Goal: Information Seeking & Learning: Learn about a topic

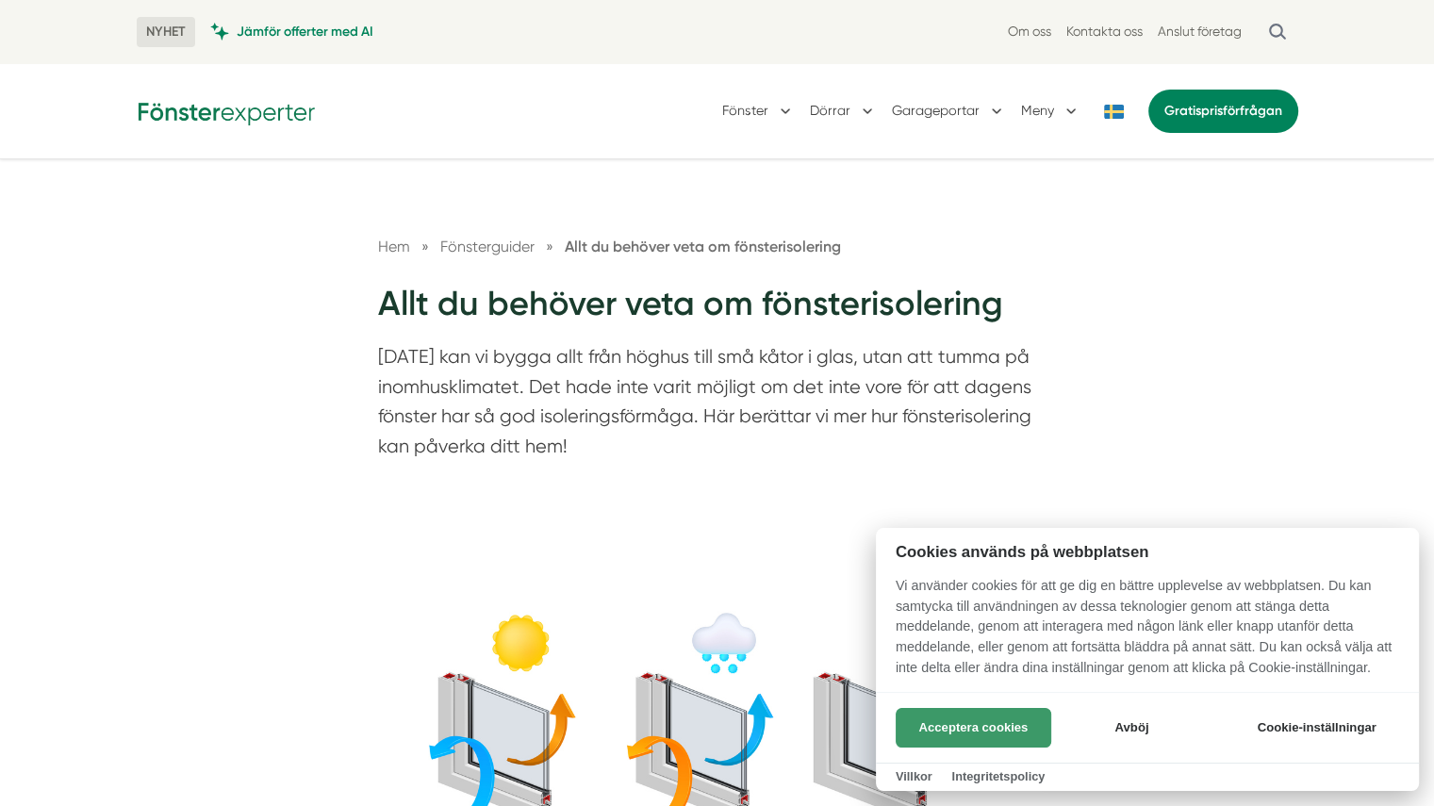
click at [983, 722] on button "Acceptera cookies" at bounding box center [974, 728] width 156 height 40
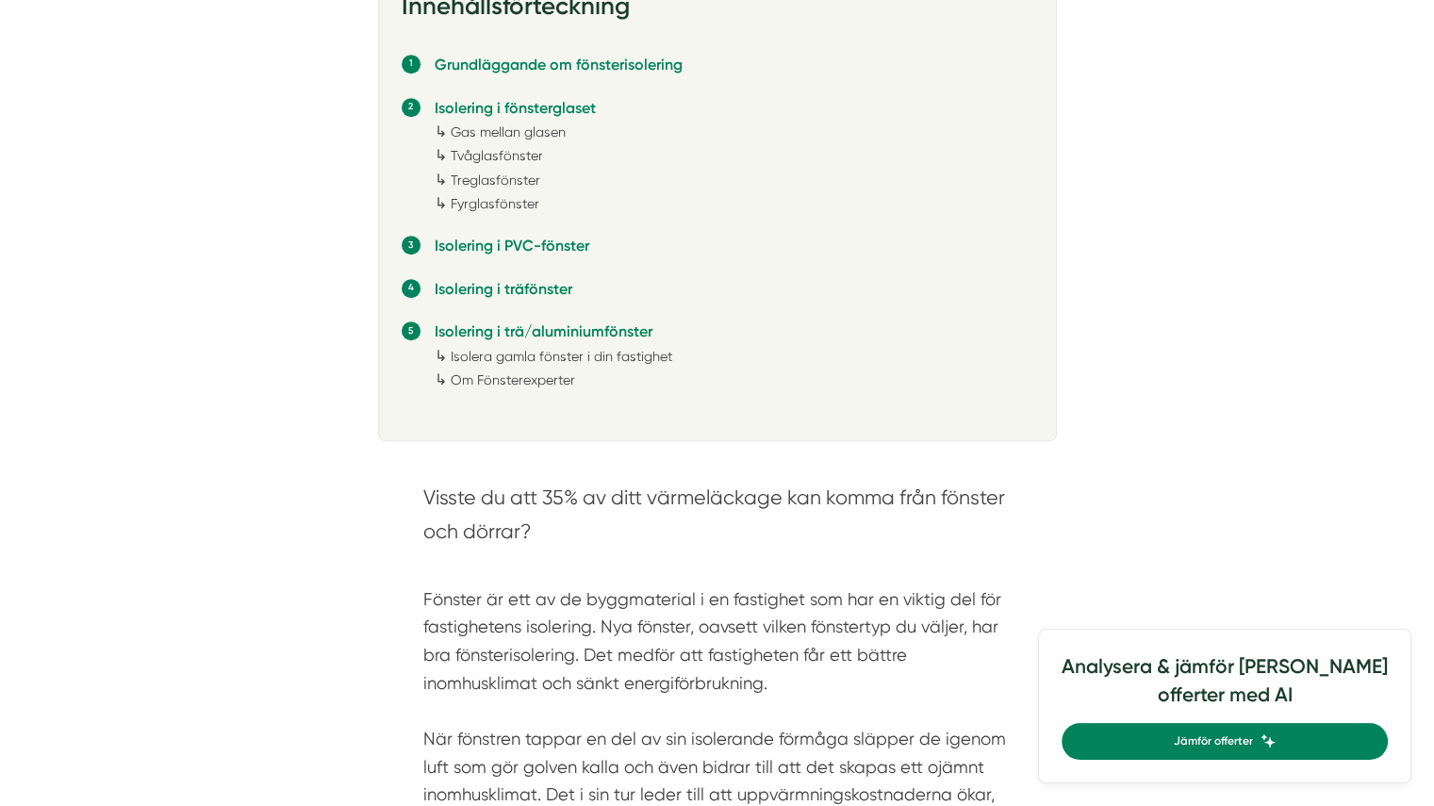
scroll to position [1109, 0]
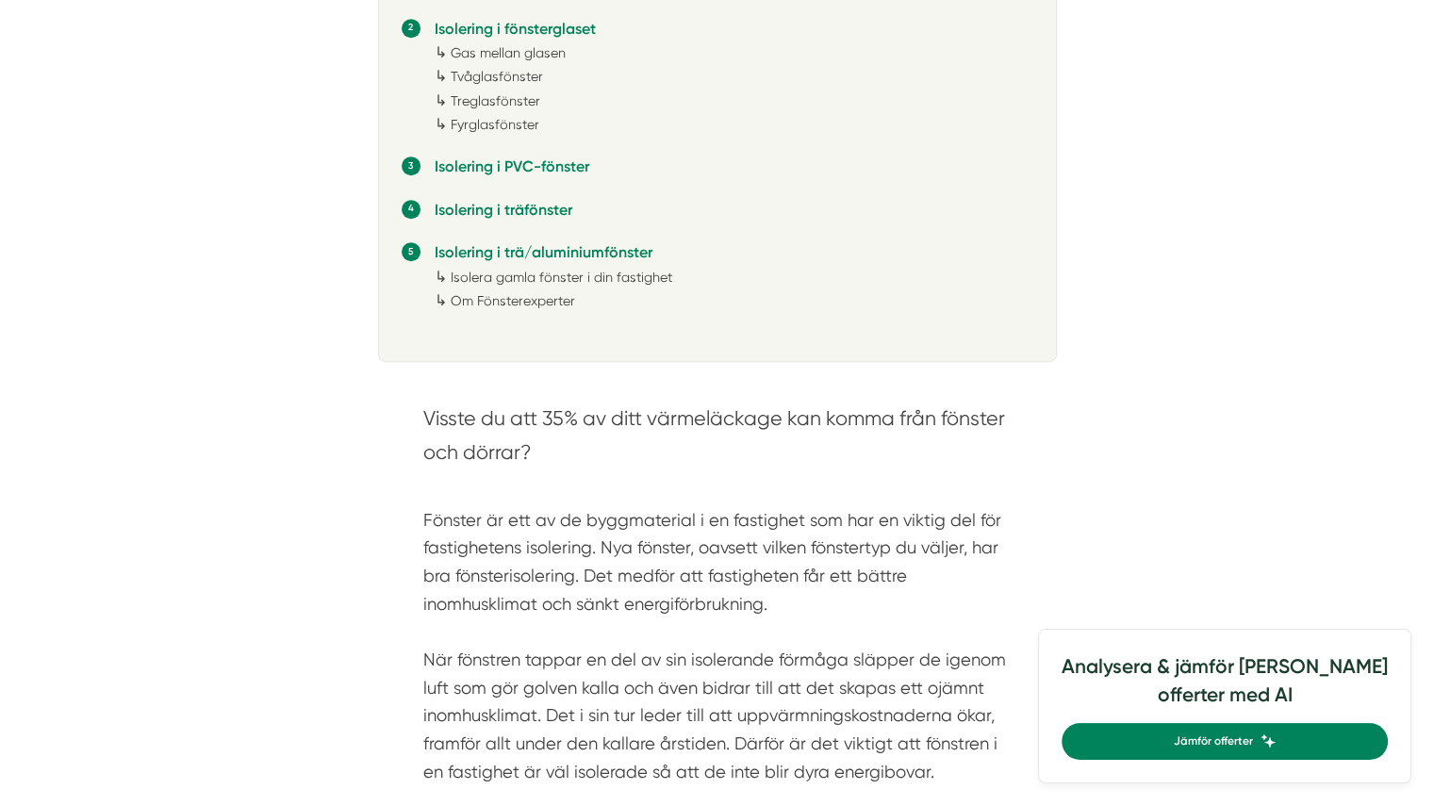
click at [856, 438] on section "Visste du att 35% av ditt värmeläckage kan komma från fönster och dörrar?" at bounding box center [717, 440] width 588 height 76
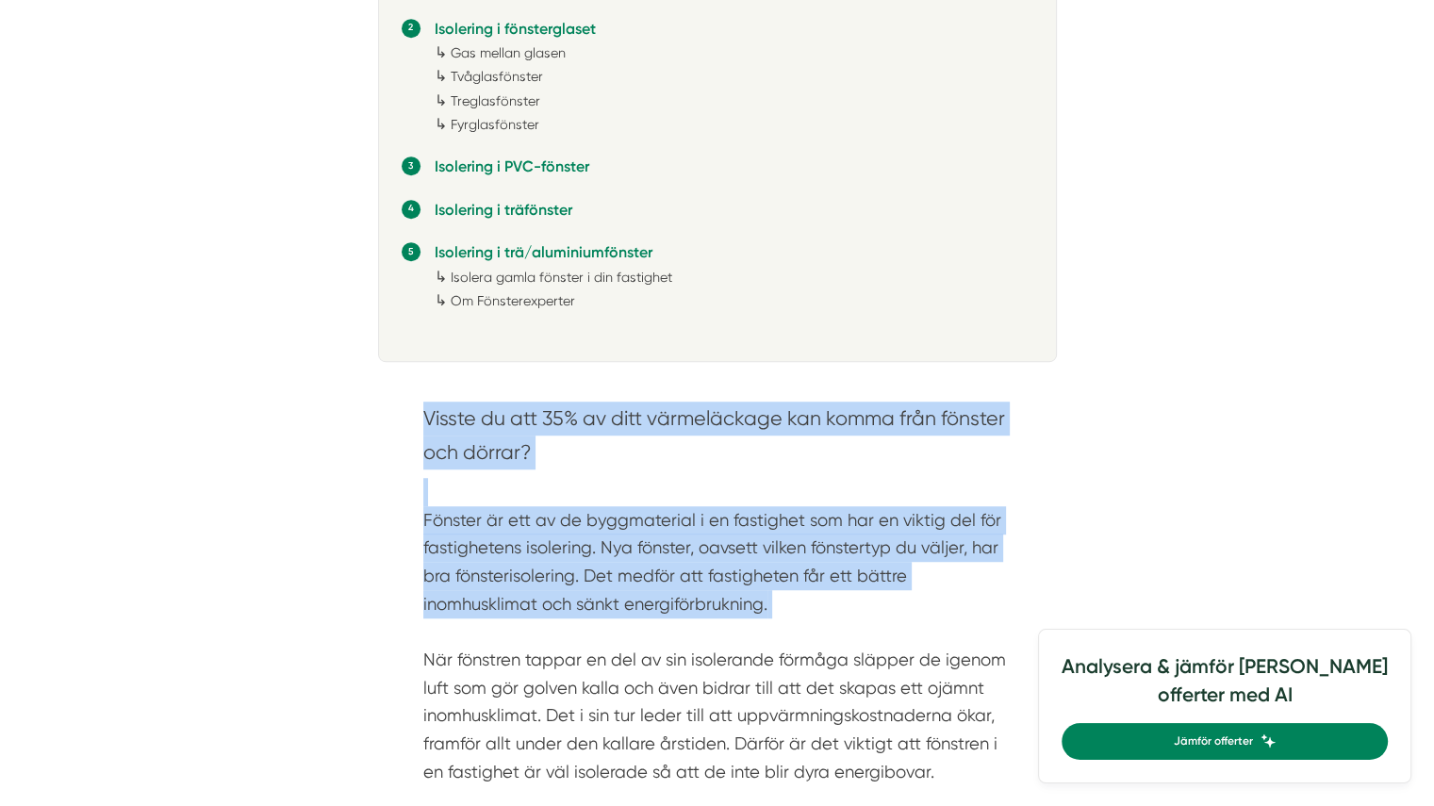
drag, startPoint x: 856, startPoint y: 438, endPoint x: 826, endPoint y: 585, distance: 149.2
click at [826, 585] on div "Visste du att 35% av ditt värmeläckage kan komma från fönster och dörrar? Fönst…" at bounding box center [717, 594] width 588 height 384
click at [826, 585] on p "Fönster är ett av de byggmaterial i en fastighet som har en viktig del för fast…" at bounding box center [717, 632] width 588 height 308
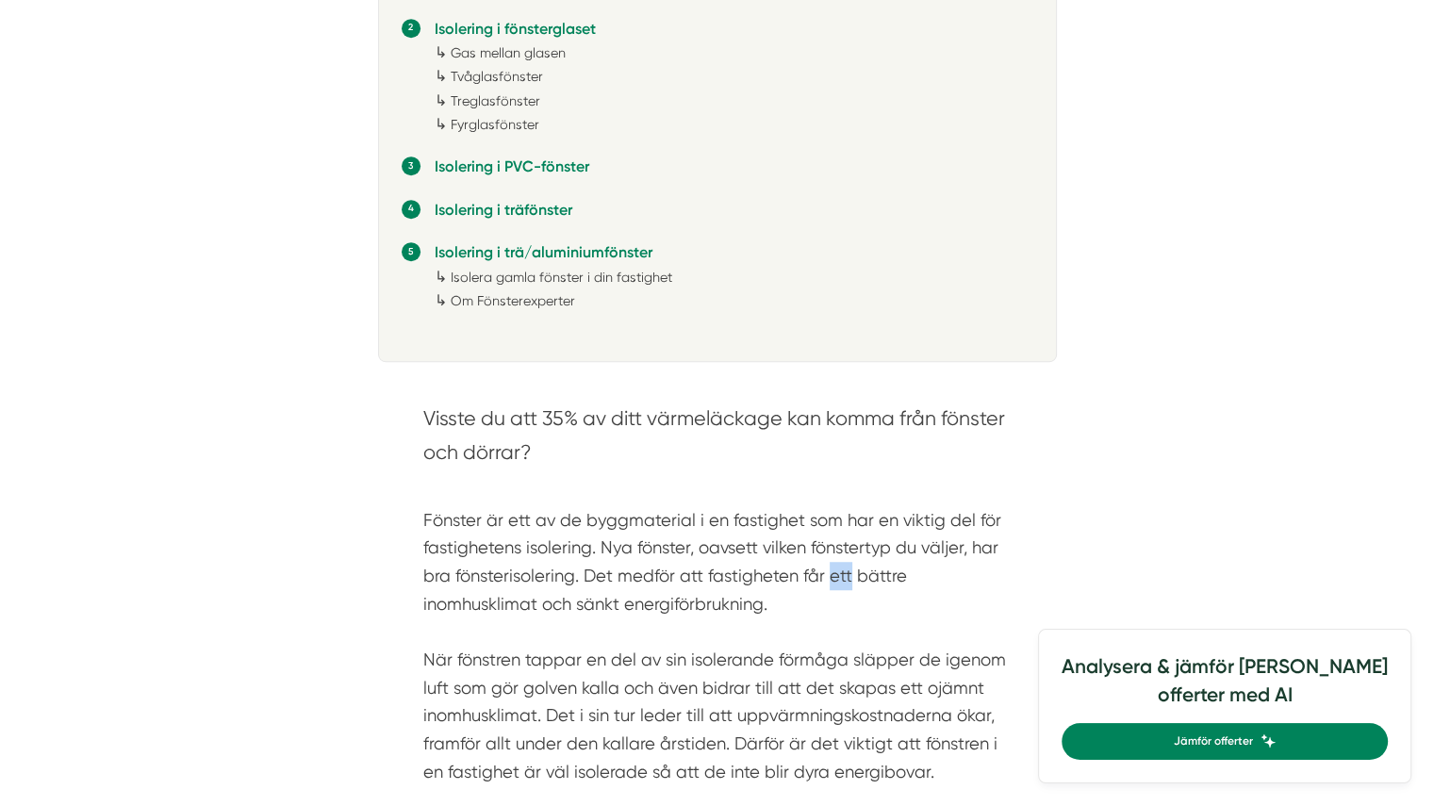
click at [826, 585] on p "Fönster är ett av de byggmaterial i en fastighet som har en viktig del för fast…" at bounding box center [717, 632] width 588 height 308
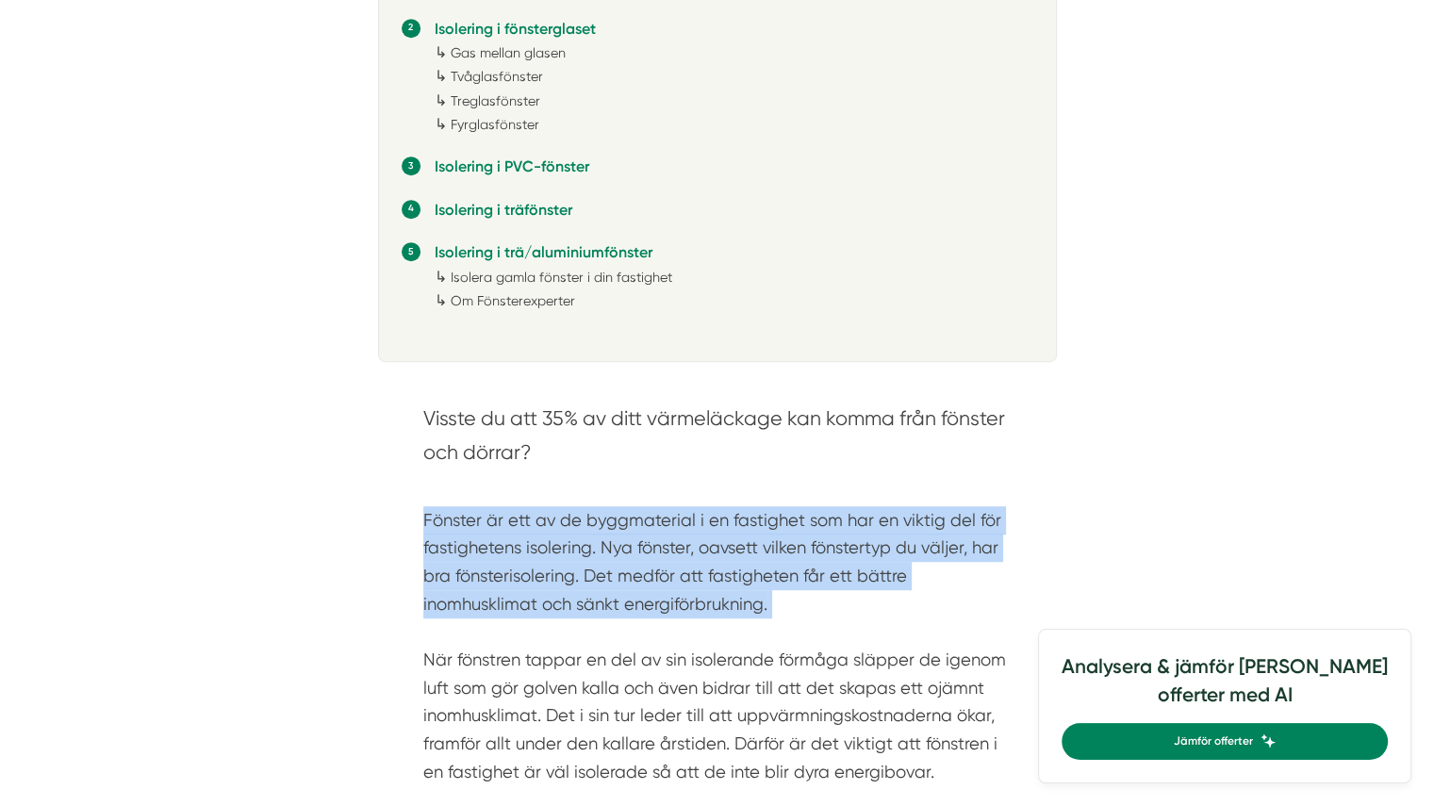
click at [826, 585] on p "Fönster är ett av de byggmaterial i en fastighet som har en viktig del för fast…" at bounding box center [717, 632] width 588 height 308
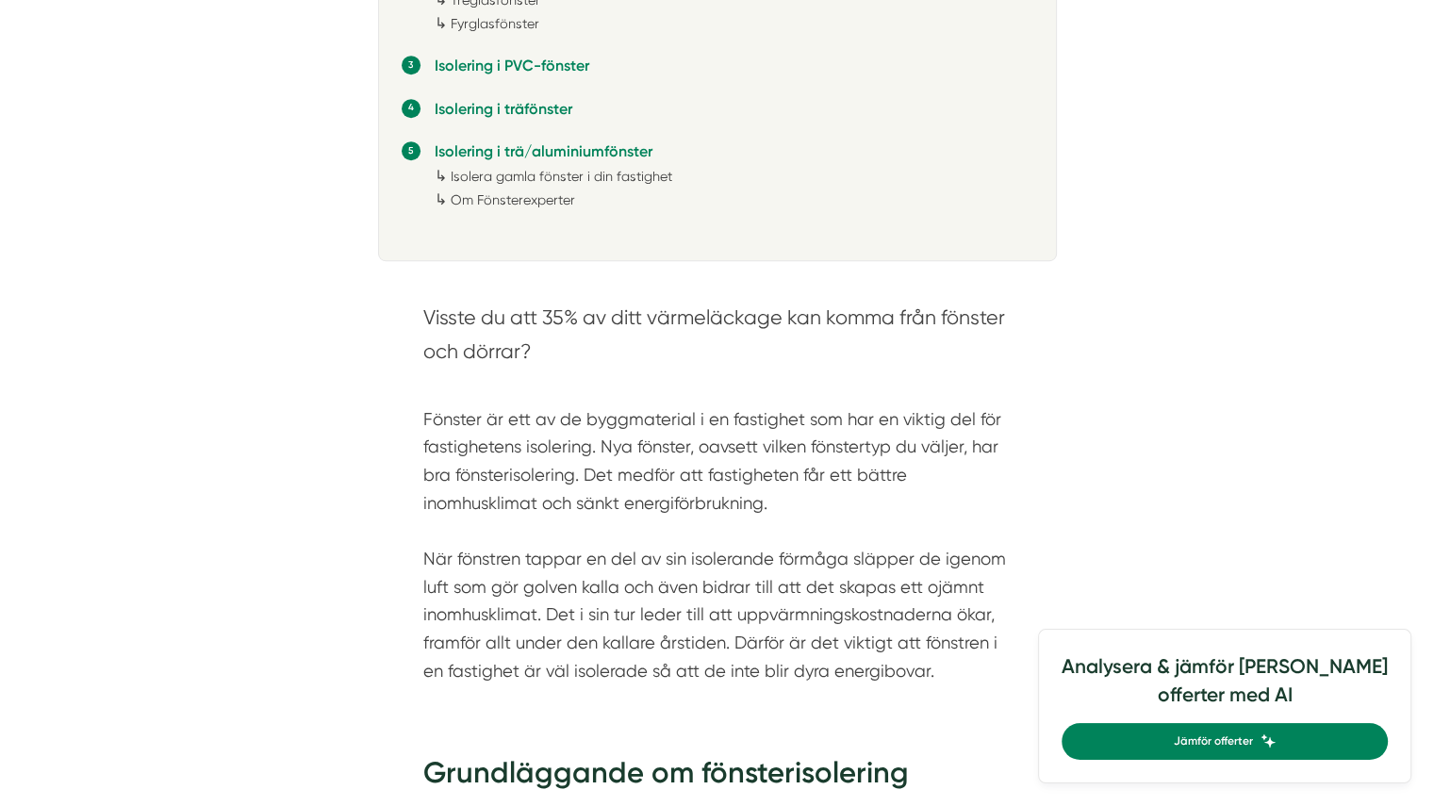
click at [826, 585] on p "Fönster är ett av de byggmaterial i en fastighet som har en viktig del för fast…" at bounding box center [717, 531] width 588 height 308
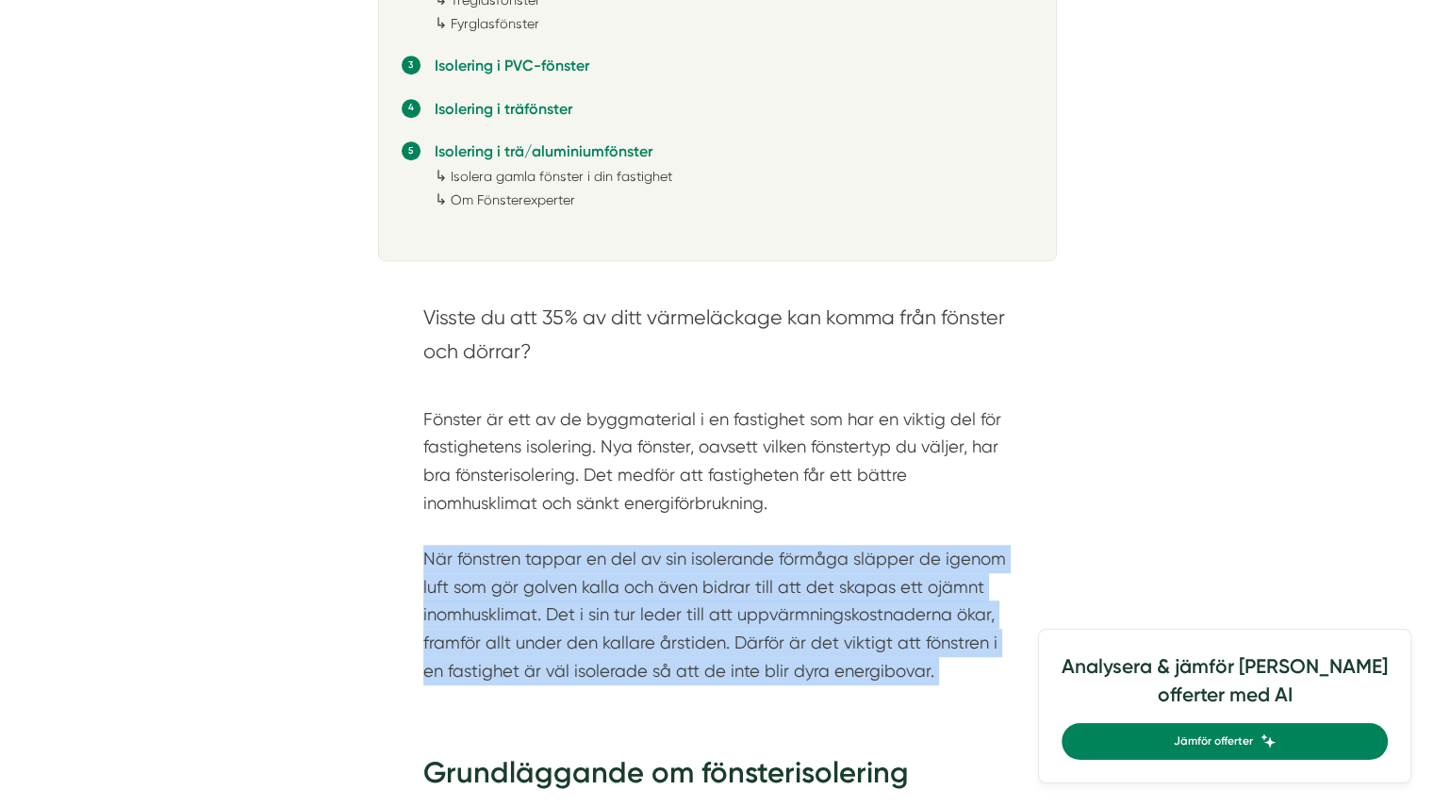
click at [826, 585] on p "Fönster är ett av de byggmaterial i en fastighet som har en viktig del för fast…" at bounding box center [717, 531] width 588 height 308
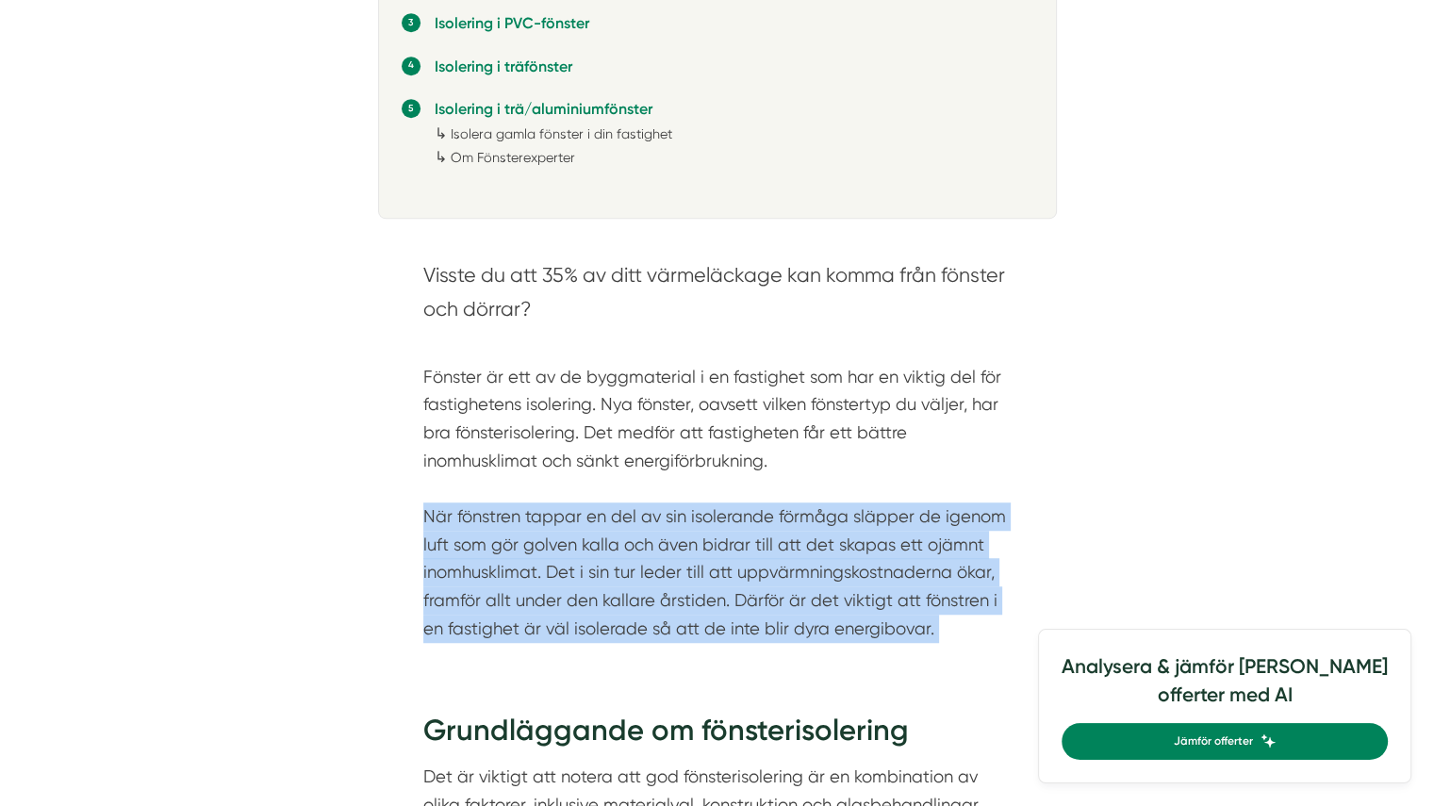
scroll to position [1256, 0]
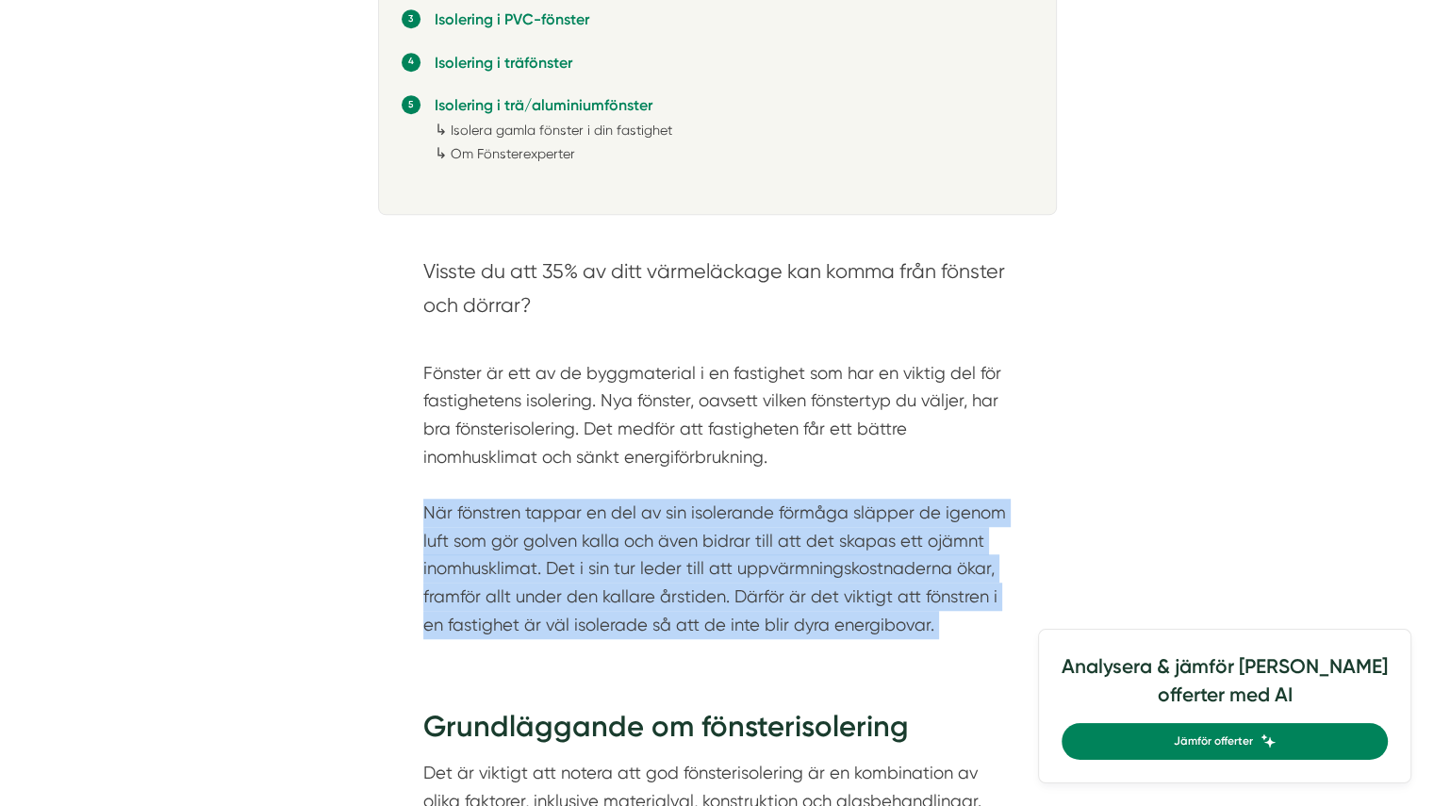
click at [838, 642] on div "Visste du att 35% av ditt värmeläckage kan komma från fönster och dörrar? Fönst…" at bounding box center [717, 452] width 679 height 452
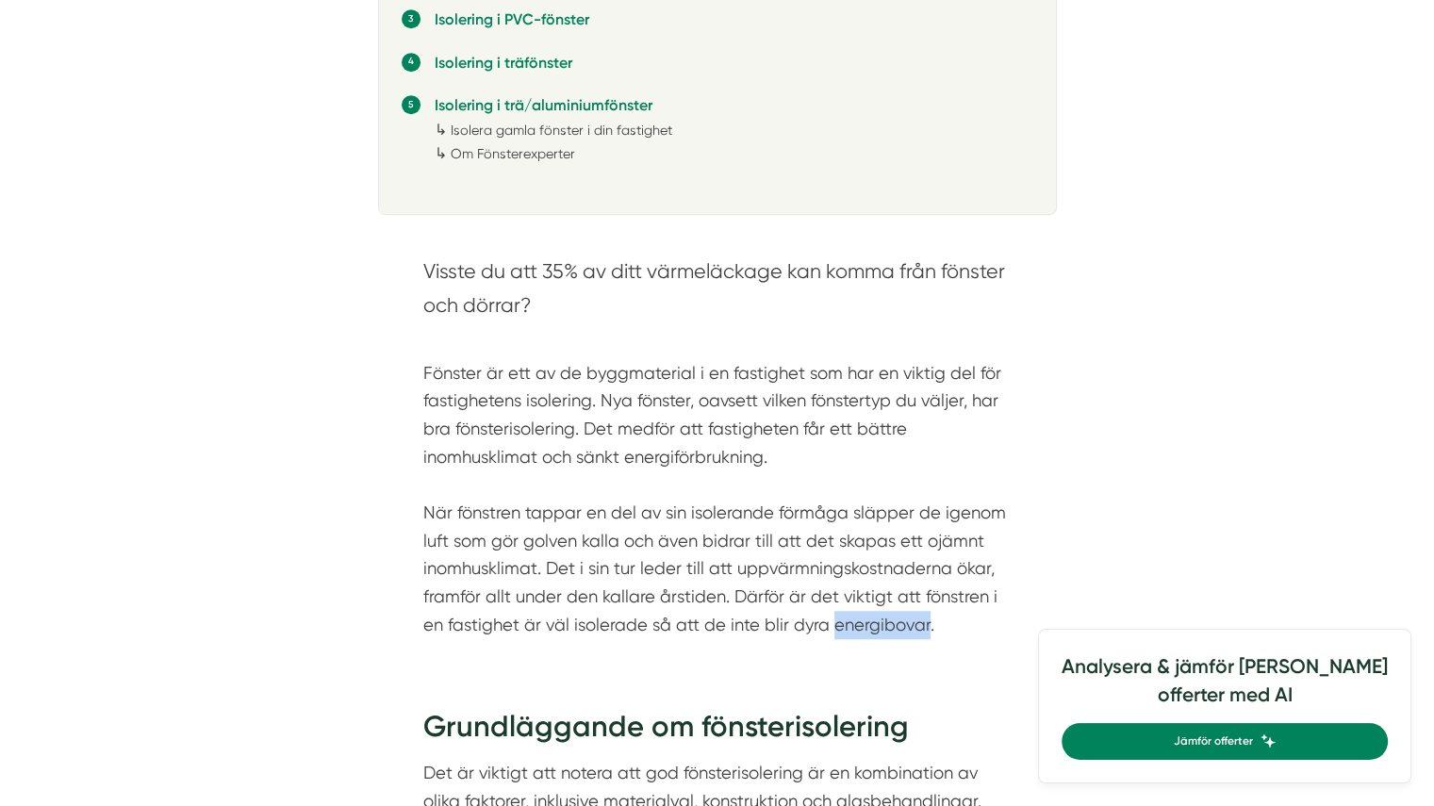
click at [838, 642] on div "Visste du att 35% av ditt värmeläckage kan komma från fönster och dörrar? Fönst…" at bounding box center [717, 452] width 679 height 452
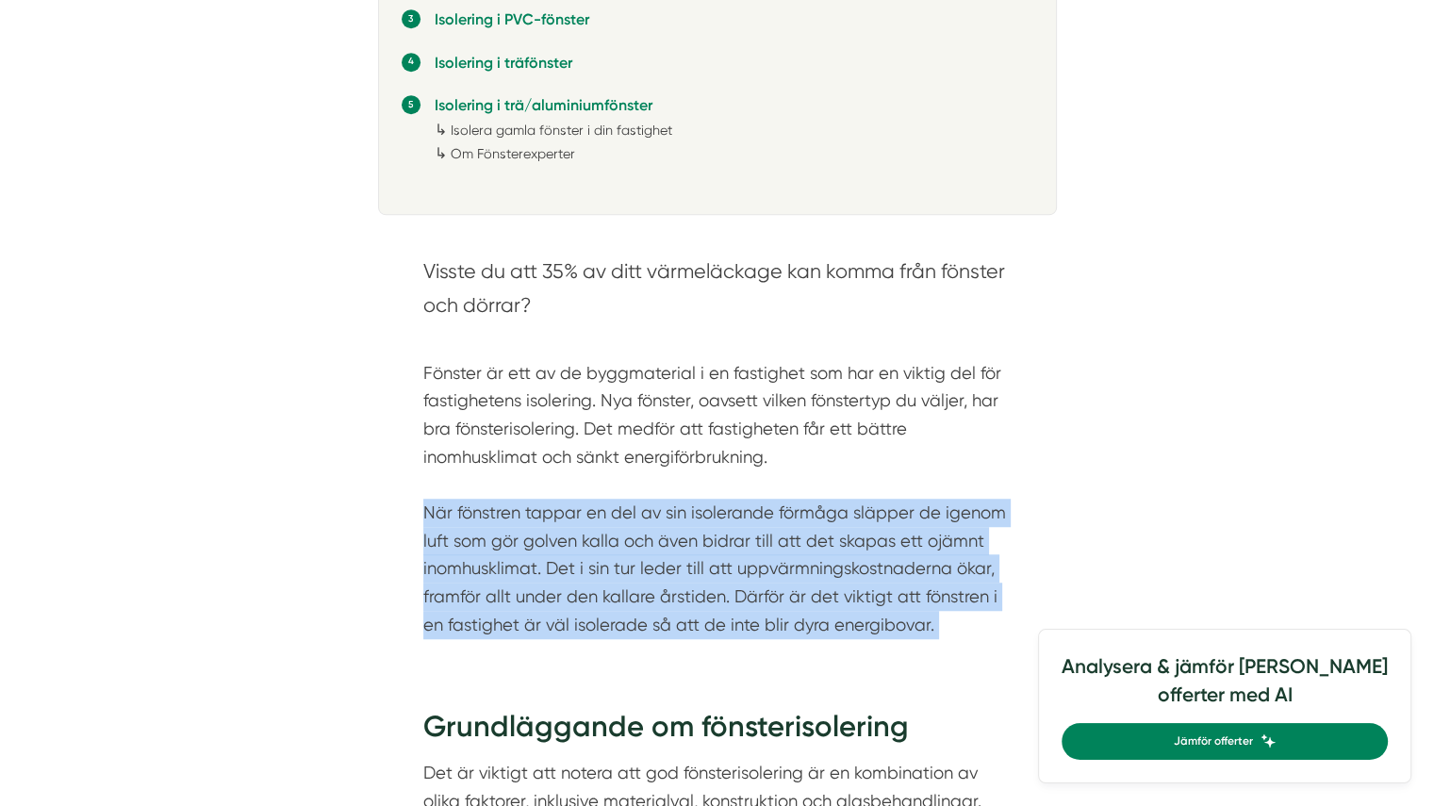
click at [838, 642] on div "Visste du att 35% av ditt värmeläckage kan komma från fönster och dörrar? Fönst…" at bounding box center [717, 452] width 679 height 452
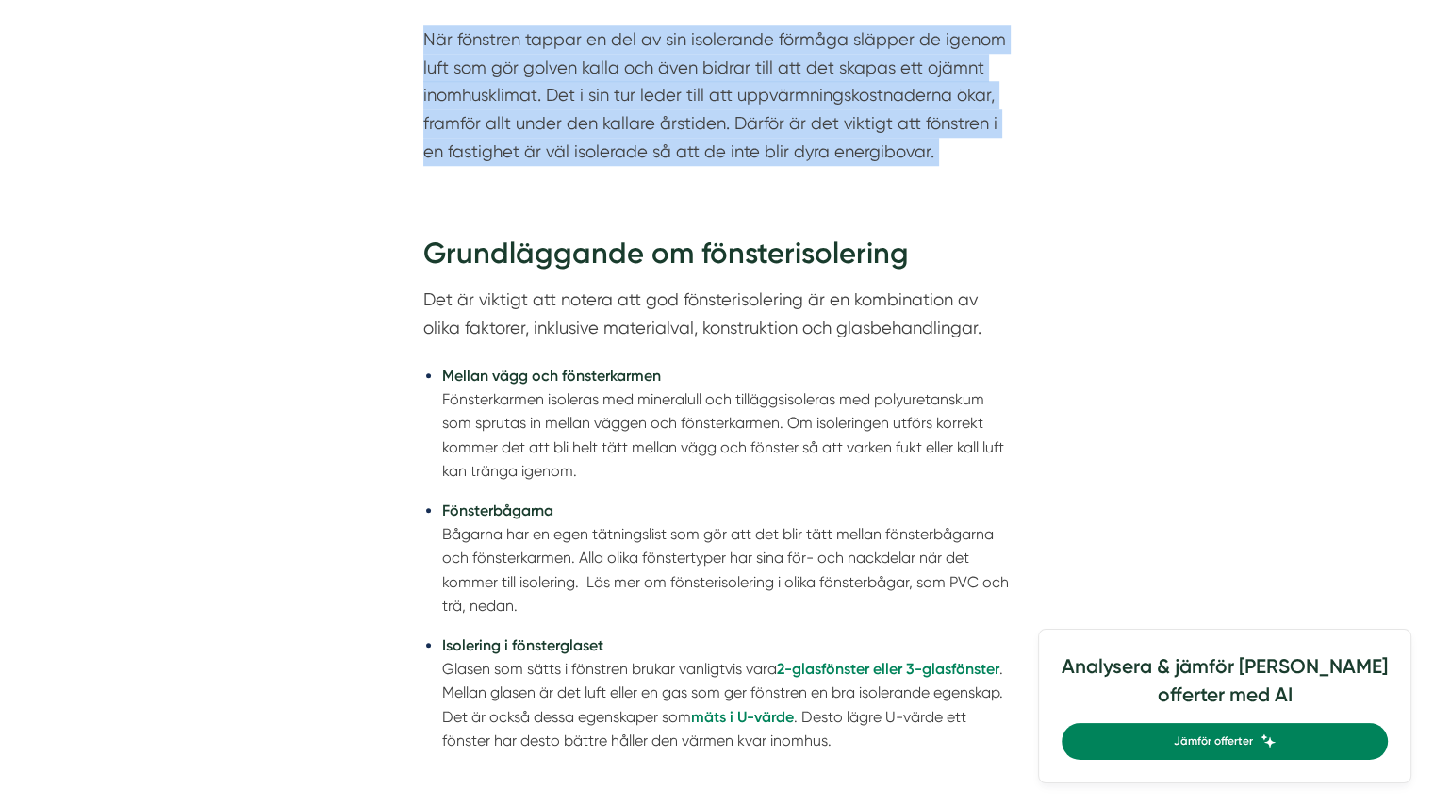
scroll to position [1758, 0]
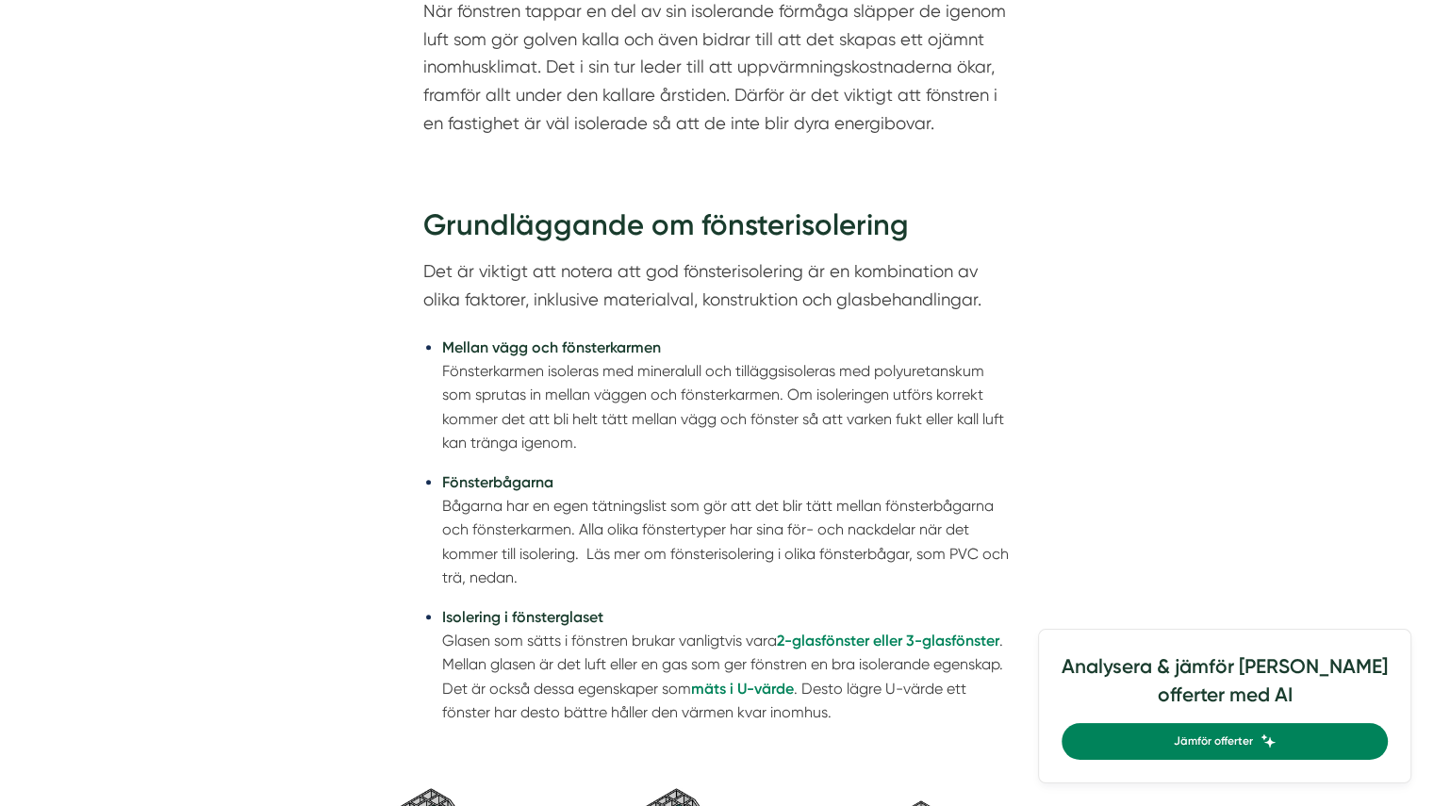
click at [704, 456] on ul "Mellan vägg och fönsterkarmen Fönsterkarmen isoleras med mineralull och tillägg…" at bounding box center [717, 535] width 588 height 424
click at [776, 418] on li "Mellan vägg och fönsterkarmen Fönsterkarmen isoleras med mineralull och tillägg…" at bounding box center [727, 396] width 570 height 120
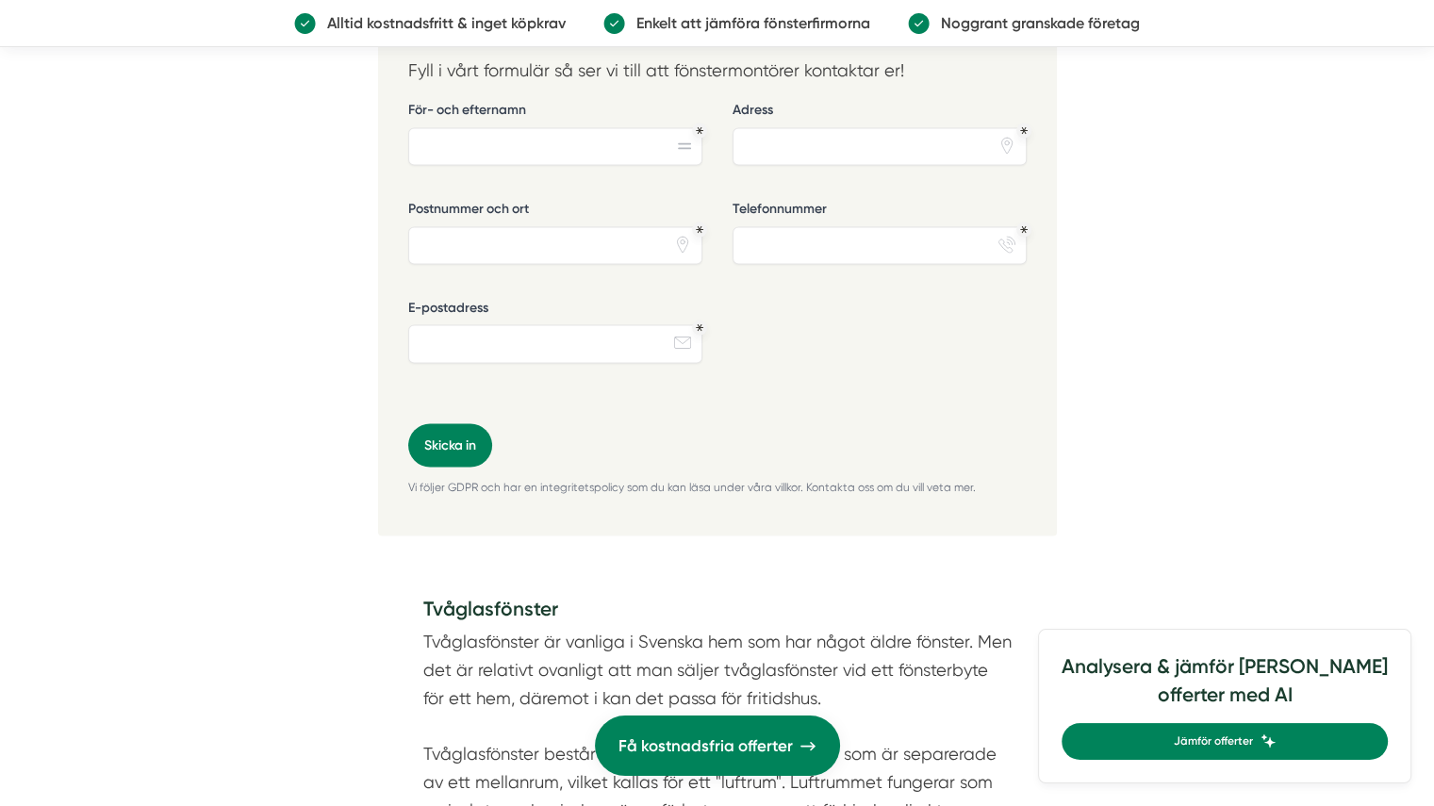
scroll to position [3628, 0]
